Goal: Find specific page/section: Find specific page/section

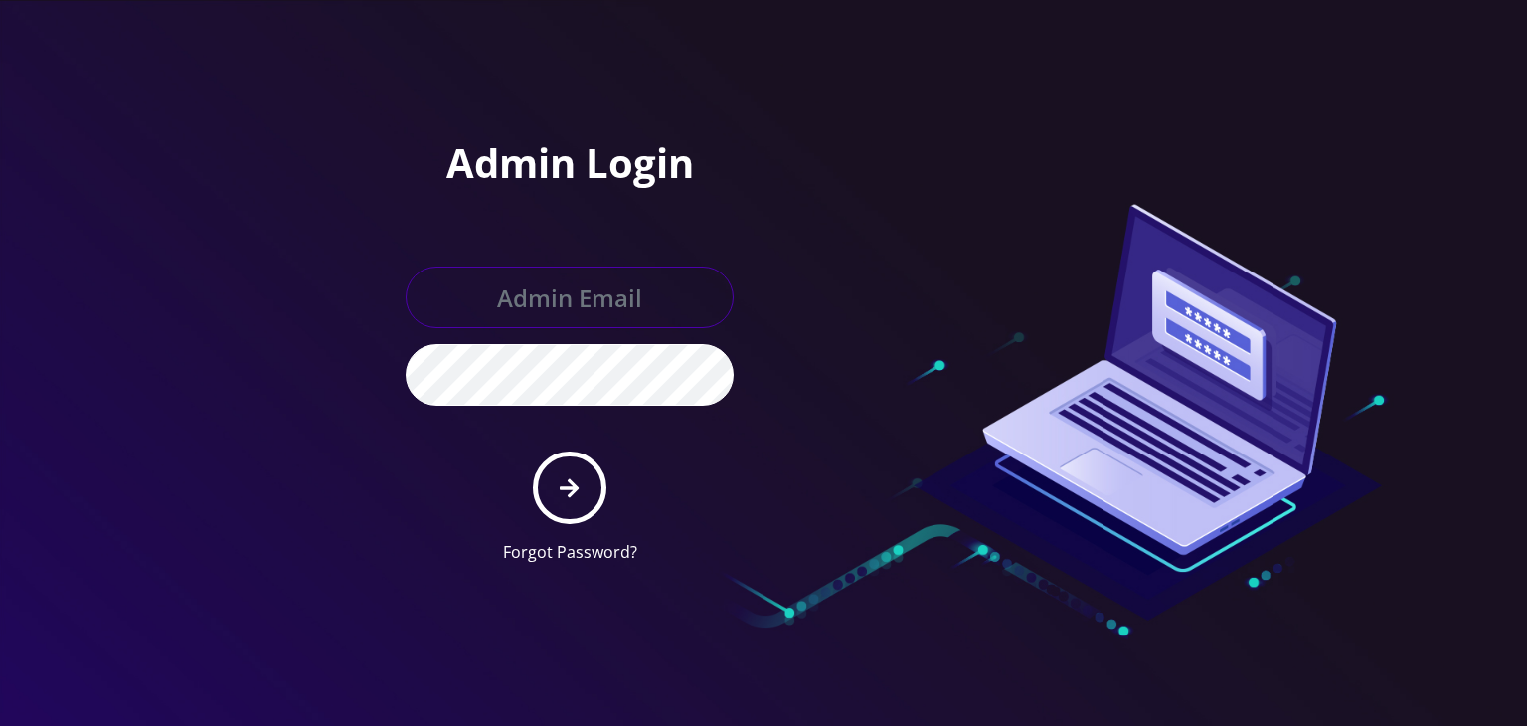
type input "[PERSON_NAME][EMAIL_ADDRESS][DOMAIN_NAME]"
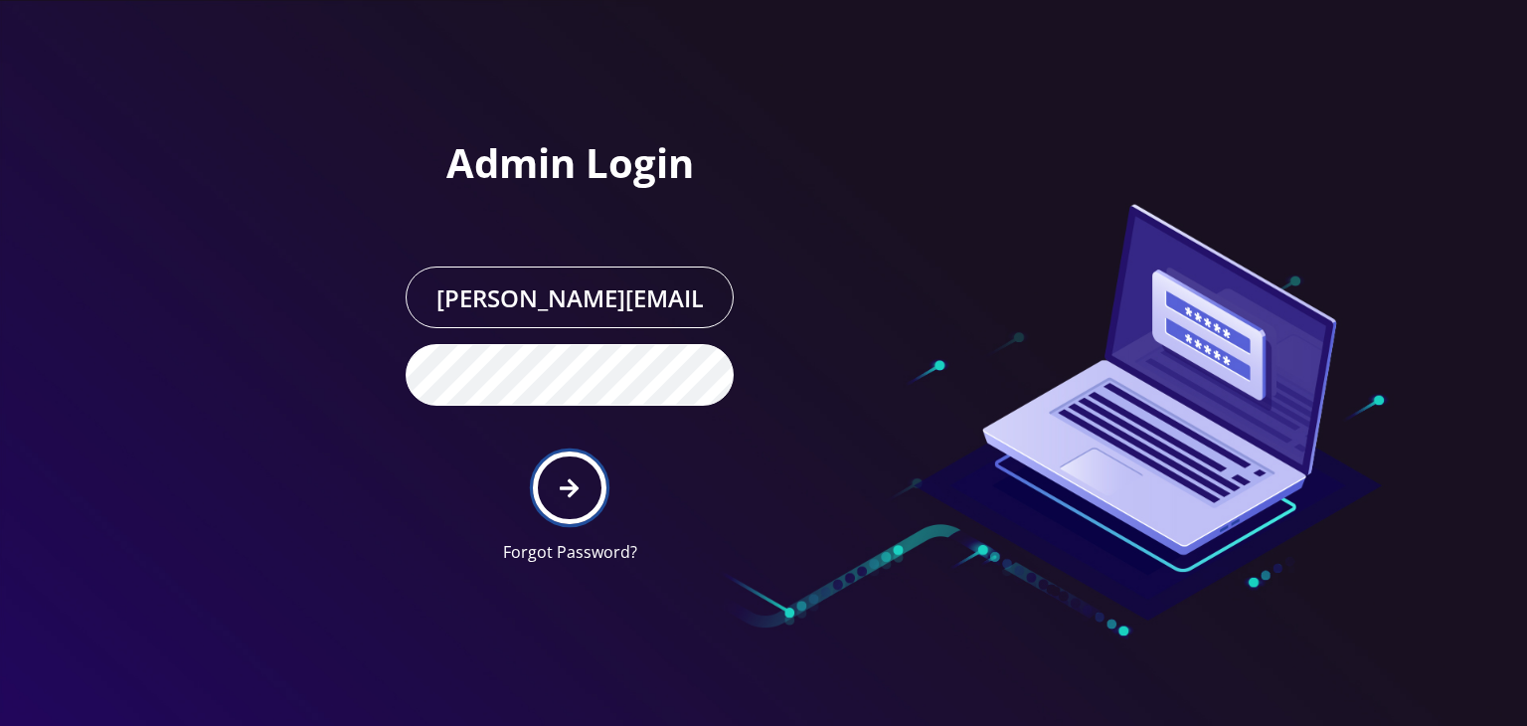
click at [592, 461] on button "submit" at bounding box center [569, 487] width 73 height 73
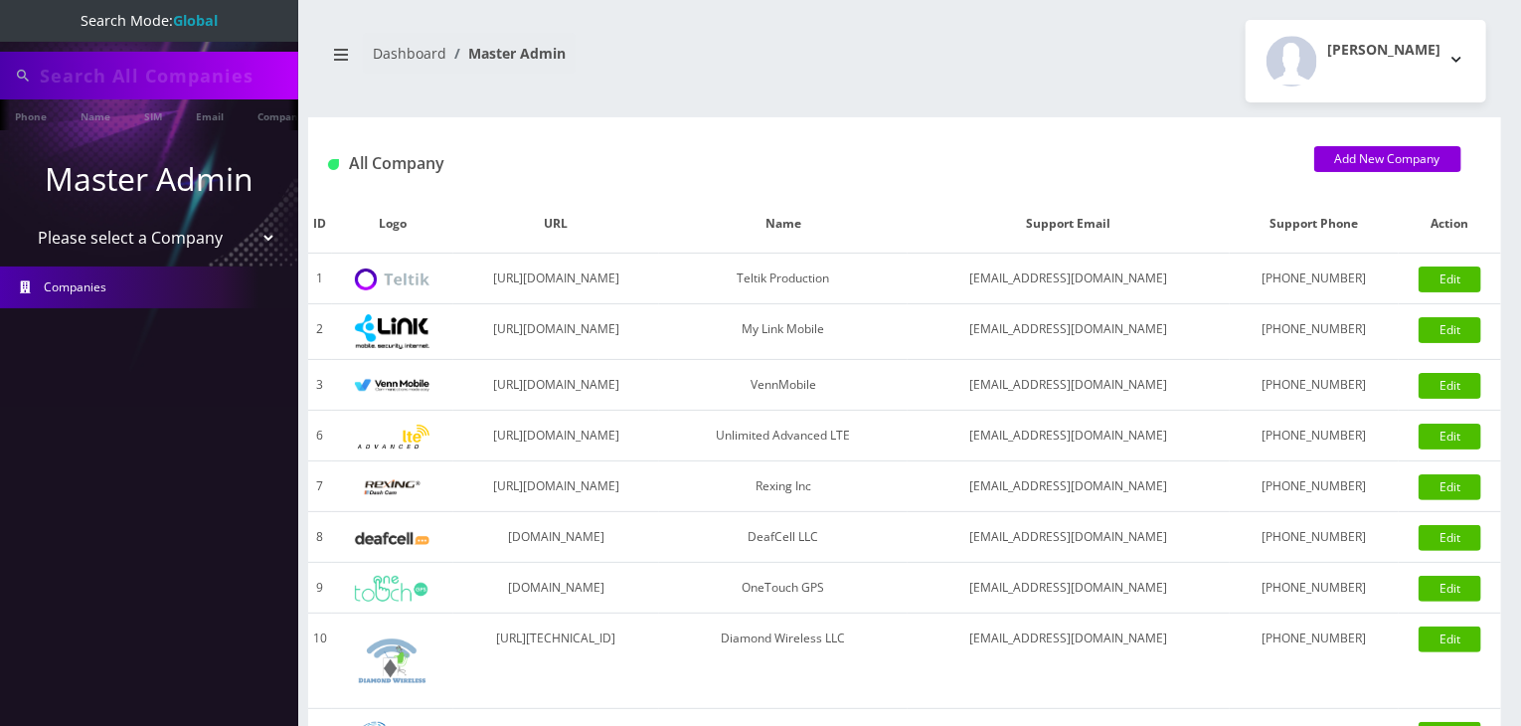
type input "gedaliah"
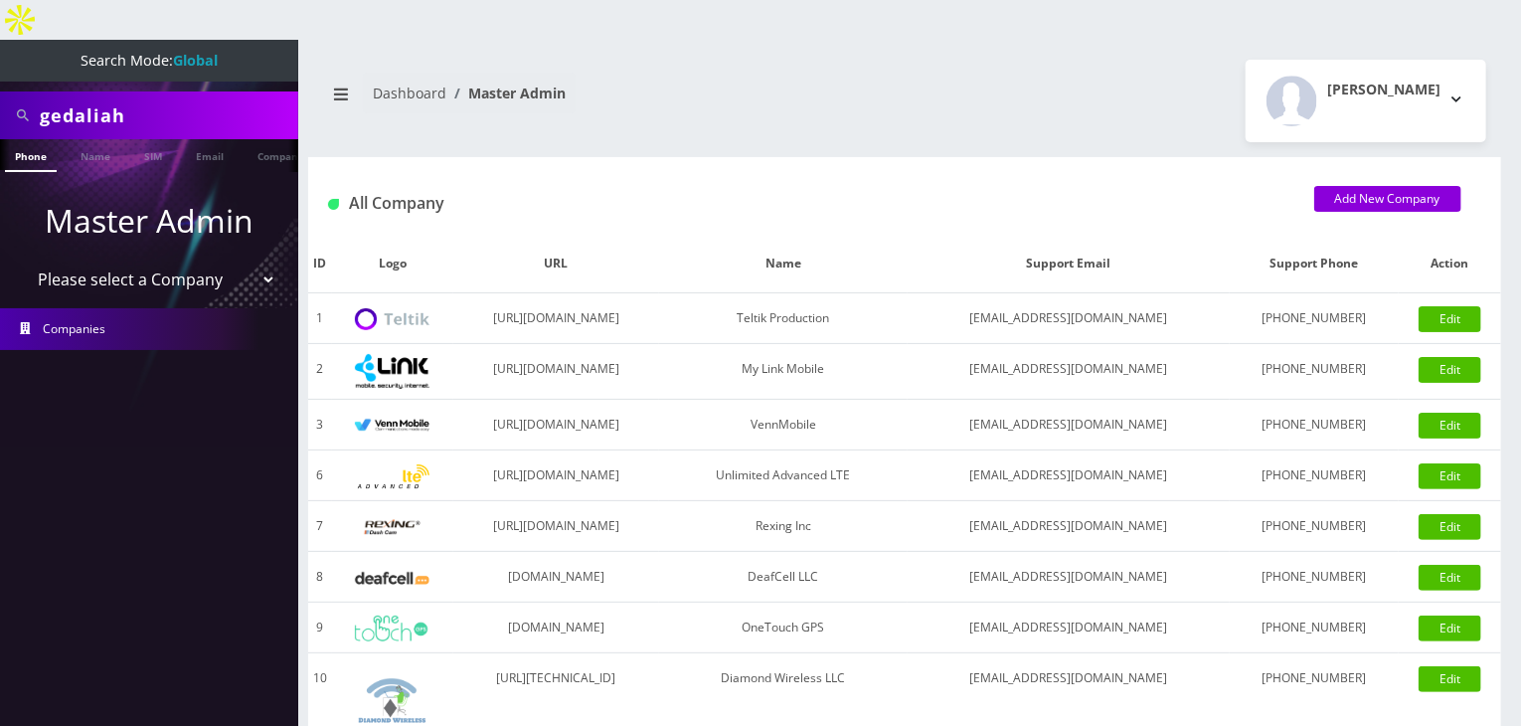
click at [202, 260] on select "Please select a Company Teltik Production My Link Mobile VennMobile Unlimited A…" at bounding box center [149, 279] width 253 height 38
select select "13"
click at [23, 260] on select "Please select a Company Teltik Production My Link Mobile VennMobile Unlimited A…" at bounding box center [149, 279] width 253 height 38
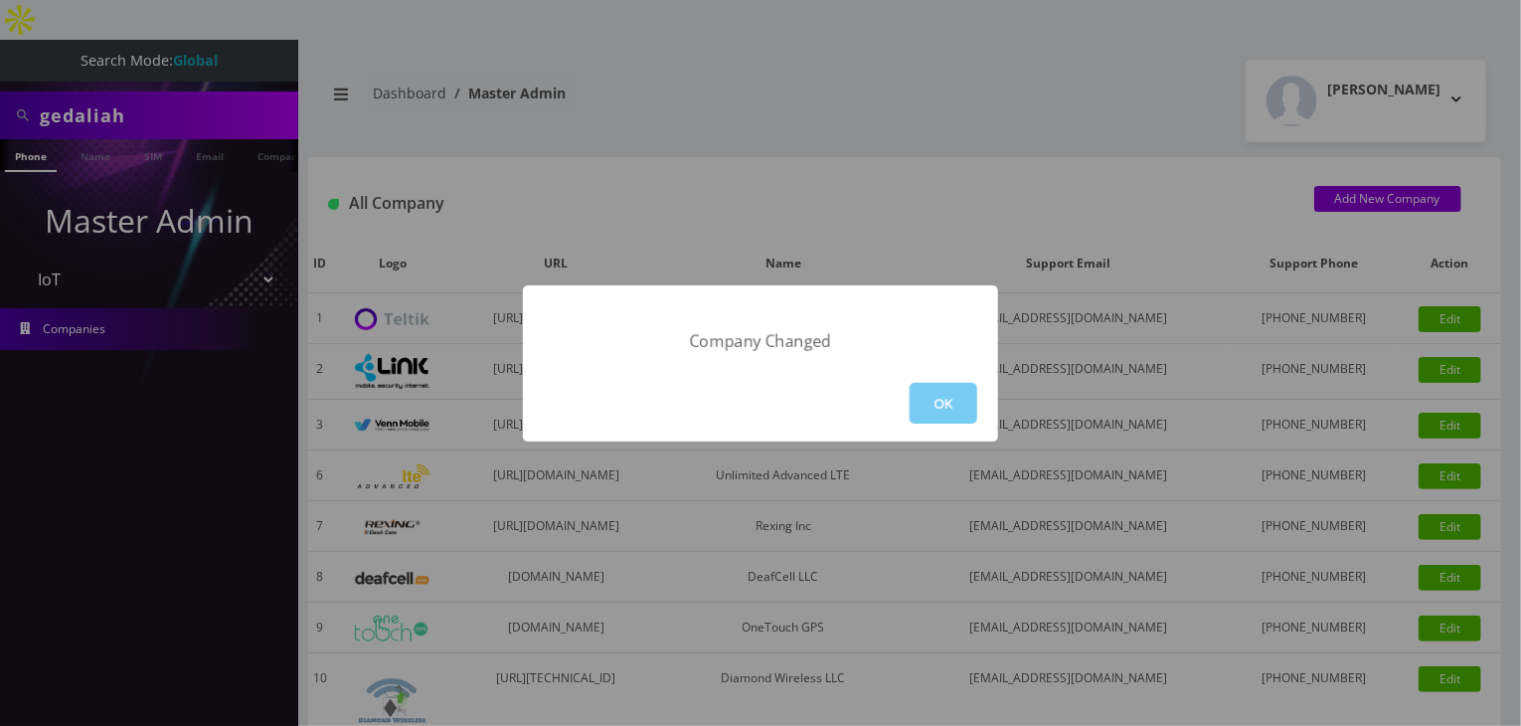
click at [945, 389] on button "OK" at bounding box center [943, 403] width 68 height 41
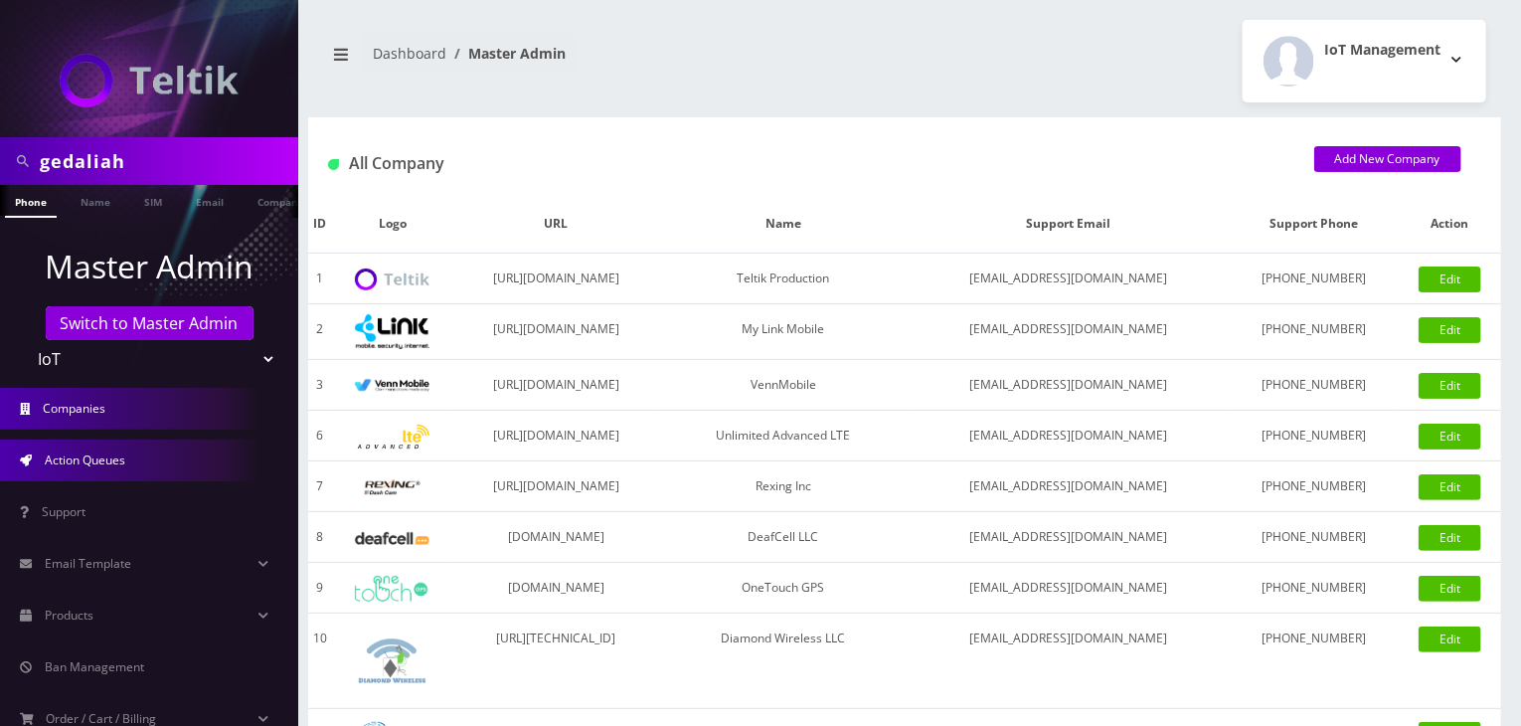
click at [125, 470] on link "Action Queues" at bounding box center [149, 460] width 298 height 42
